Goal: Information Seeking & Learning: Check status

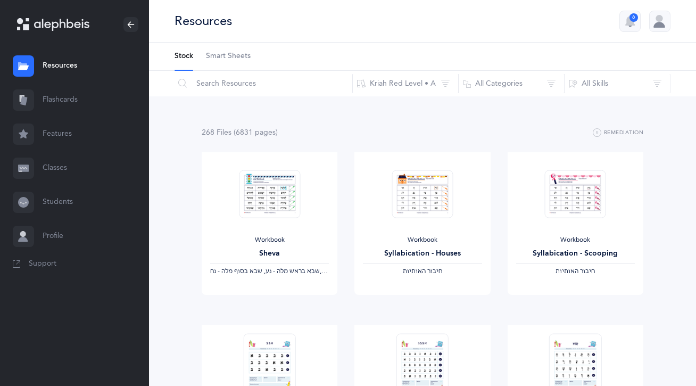
click at [63, 206] on link "Students" at bounding box center [74, 202] width 149 height 34
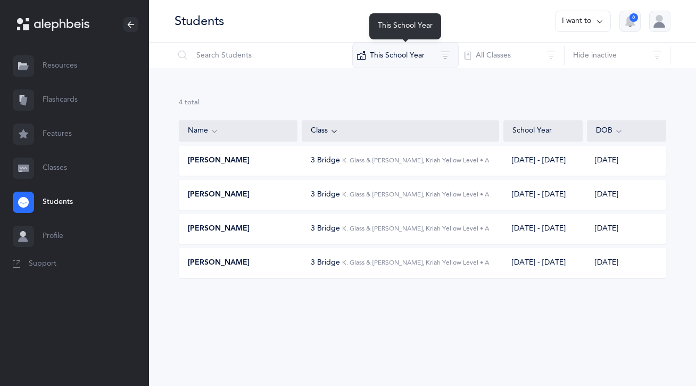
click at [400, 53] on button "This School Year" at bounding box center [405, 56] width 106 height 26
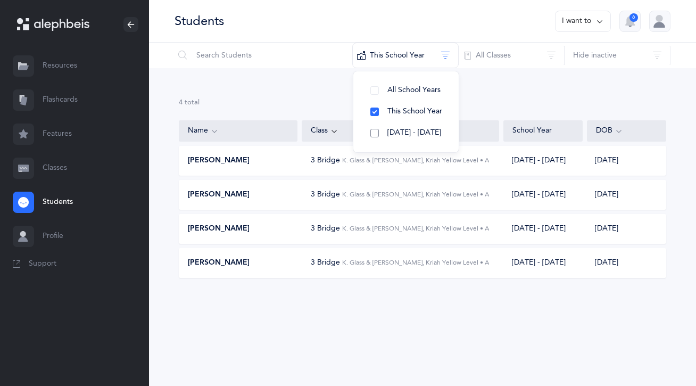
click at [403, 131] on span "[DATE] - [DATE]" at bounding box center [414, 132] width 54 height 9
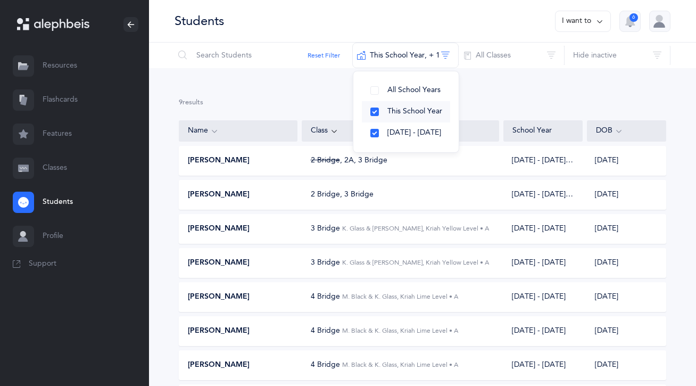
click at [377, 111] on button "This School Year" at bounding box center [406, 111] width 88 height 21
click at [303, 95] on div "7 results total Name Class School Year DOB [PERSON_NAME] 2 Bridge , 2A [DATE] -…" at bounding box center [422, 247] width 547 height 359
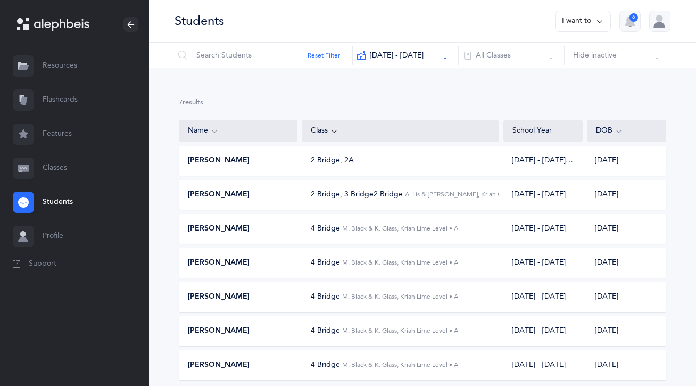
click at [219, 164] on span "[PERSON_NAME]" at bounding box center [219, 160] width 62 height 11
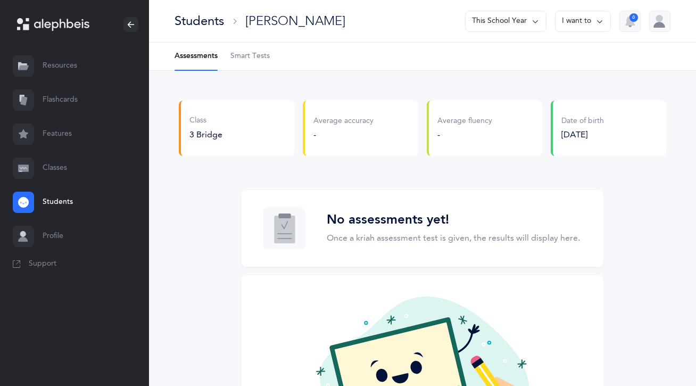
click at [577, 16] on button "I want to" at bounding box center [583, 21] width 56 height 21
click at [508, 18] on button "This School Year" at bounding box center [505, 21] width 81 height 21
click at [499, 73] on button "[DATE] - [DATE]" at bounding box center [502, 73] width 72 height 19
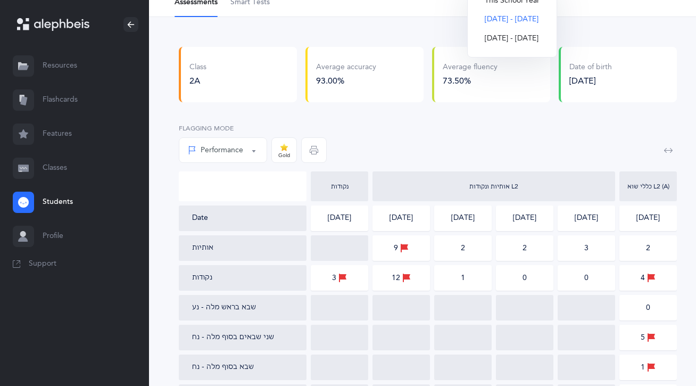
scroll to position [43, 0]
